Goal: Find specific page/section: Find specific page/section

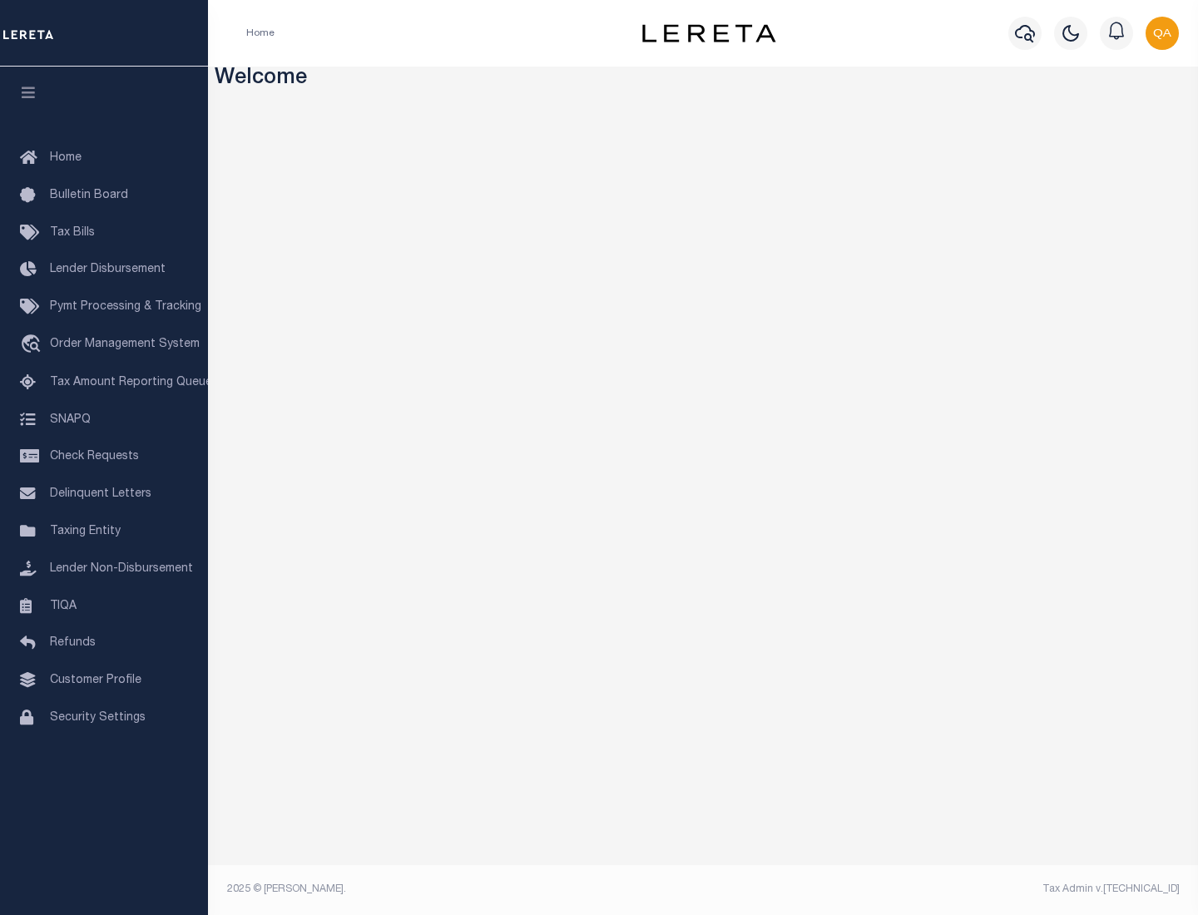
click at [104, 606] on link "TIQA" at bounding box center [104, 606] width 208 height 37
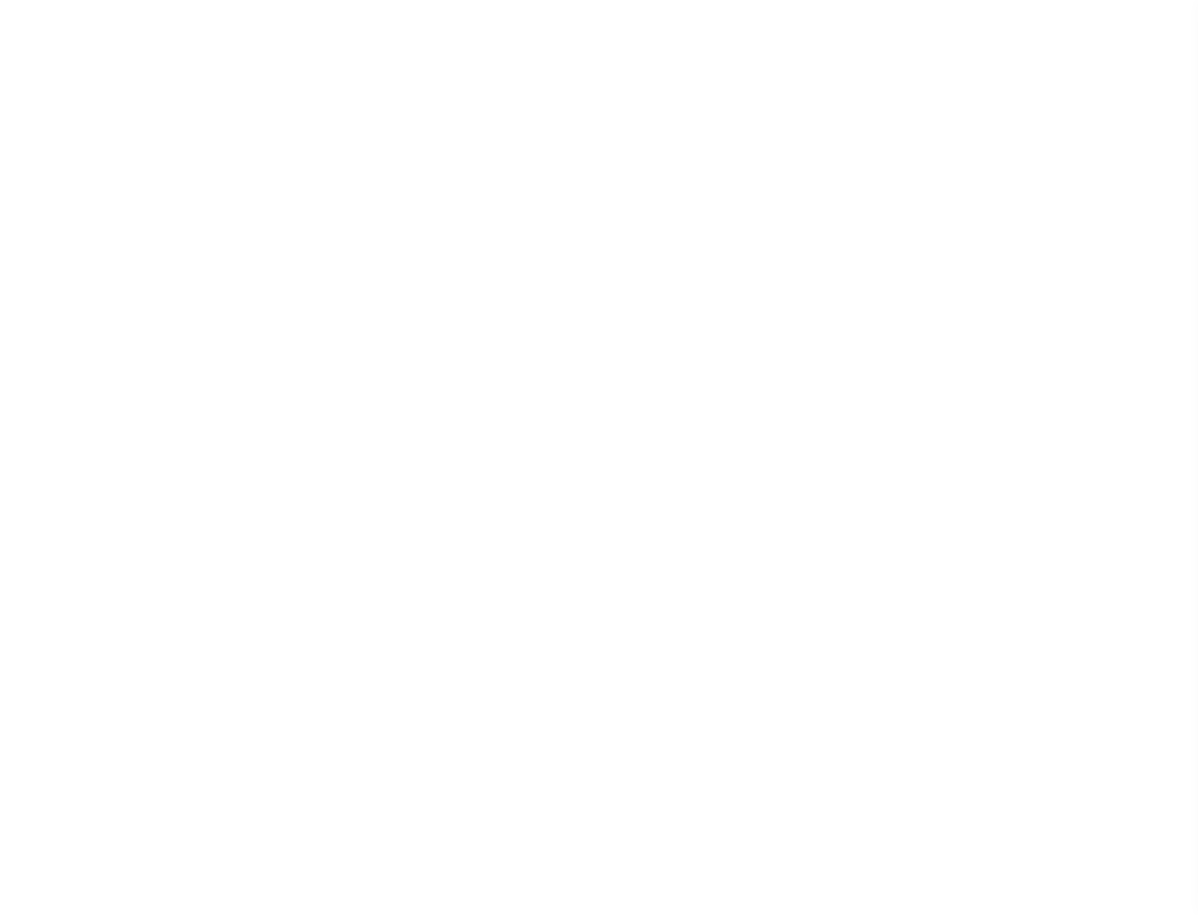
select select "200"
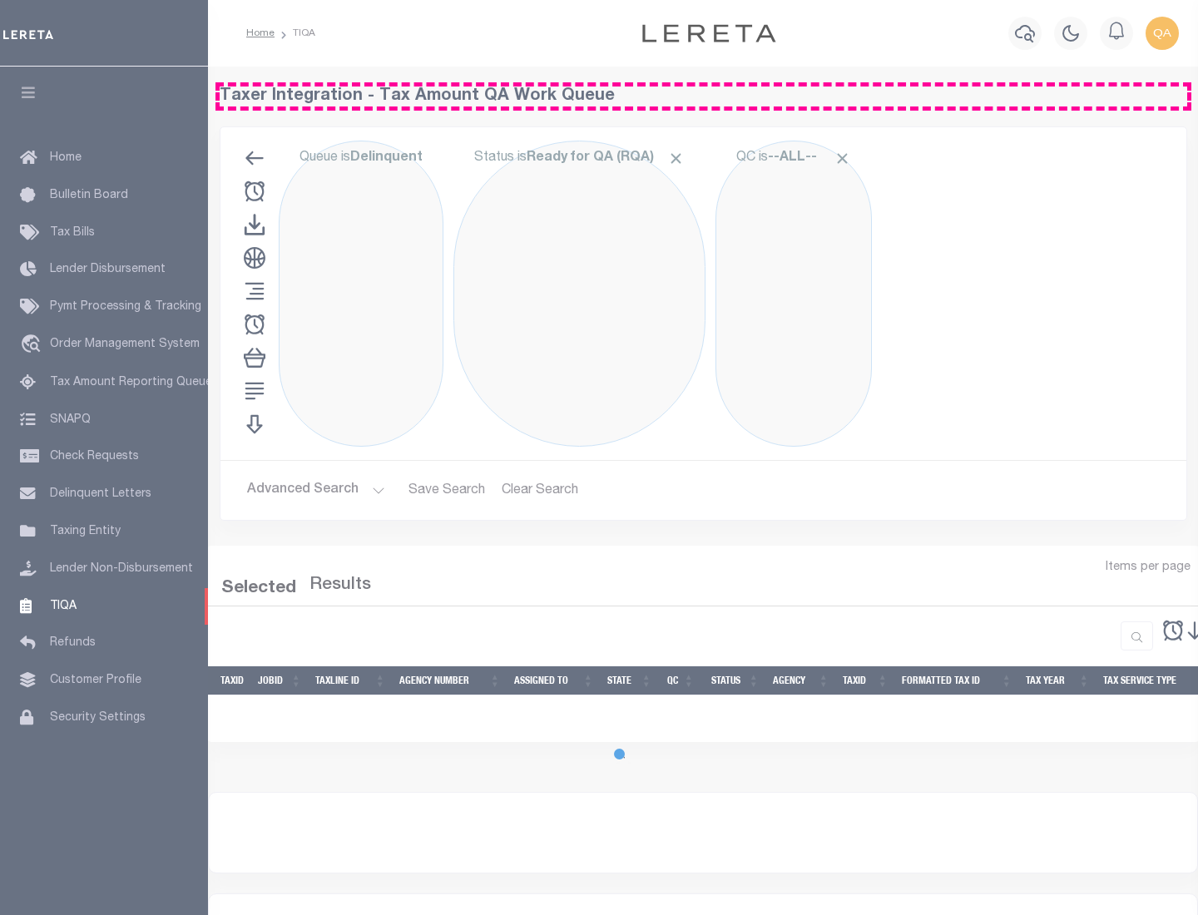
select select "200"
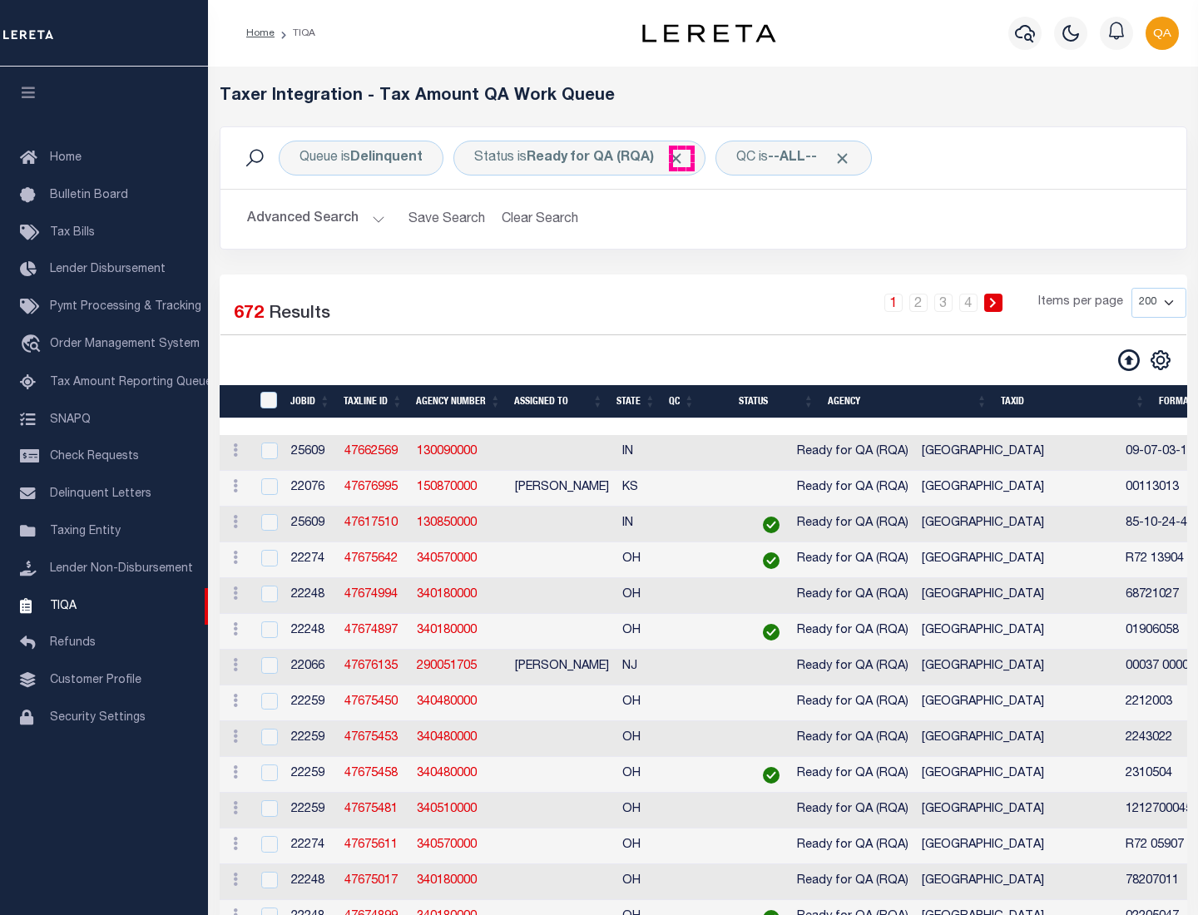
click at [681, 158] on span "Click to Remove" at bounding box center [675, 158] width 17 height 17
